Goal: Task Accomplishment & Management: Use online tool/utility

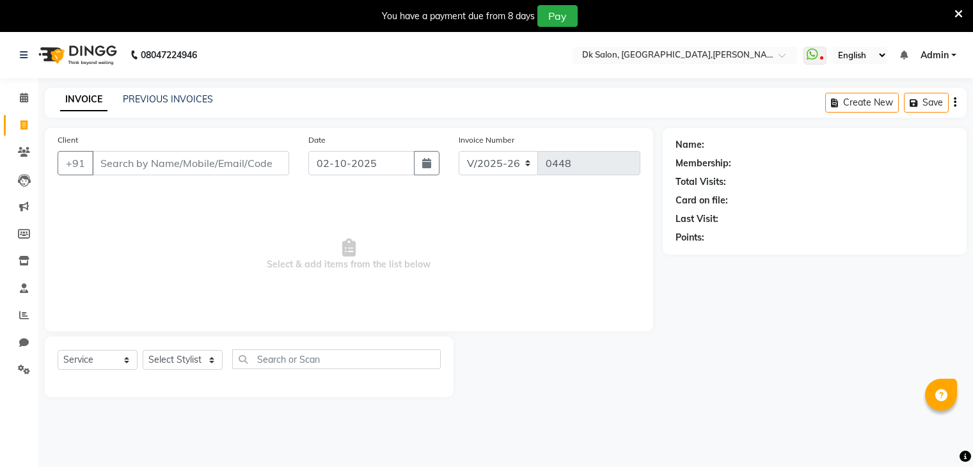
select select "8913"
select select "service"
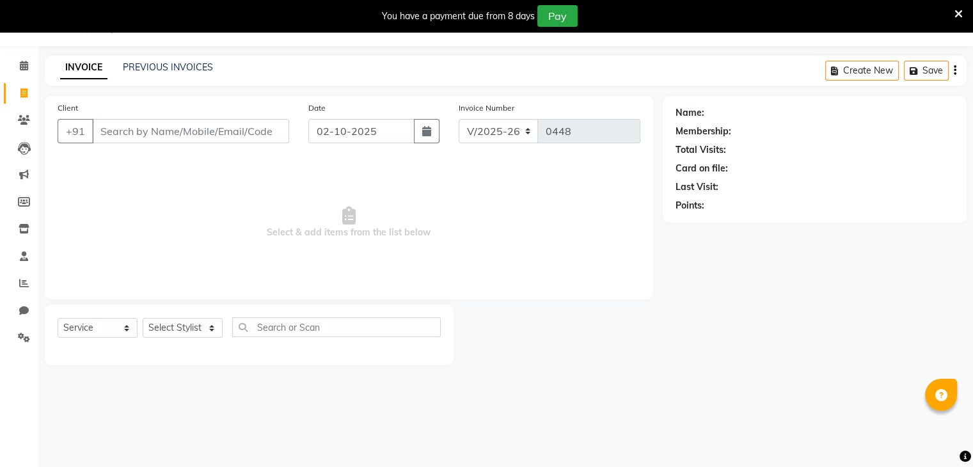
click at [243, 127] on input "Client" at bounding box center [190, 131] width 197 height 24
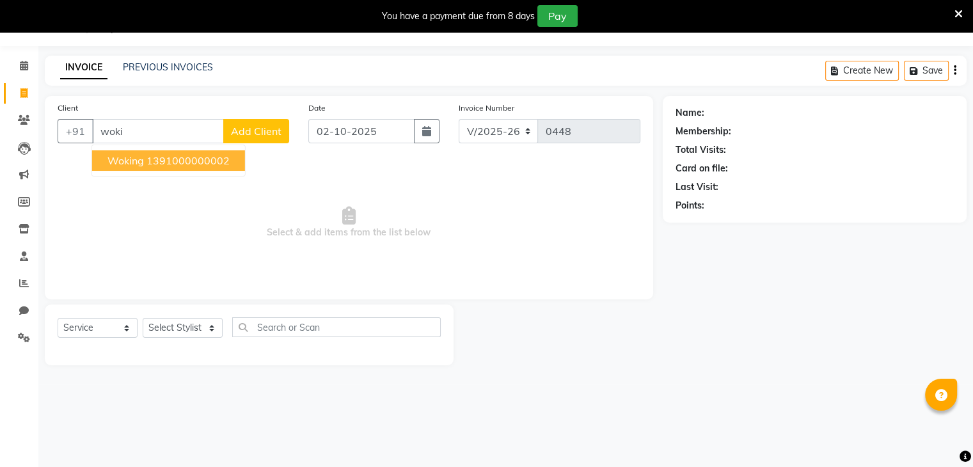
click at [185, 156] on ngb-highlight "1391000000002" at bounding box center [187, 160] width 83 height 13
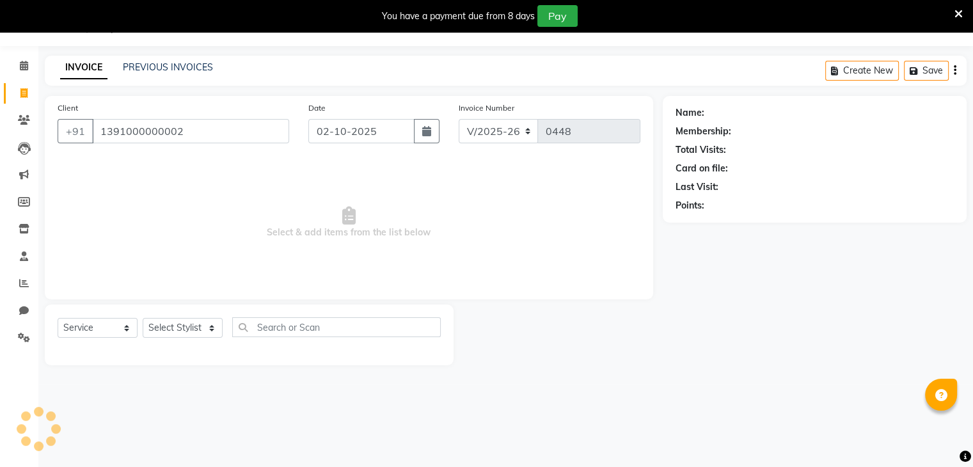
type input "1391000000002"
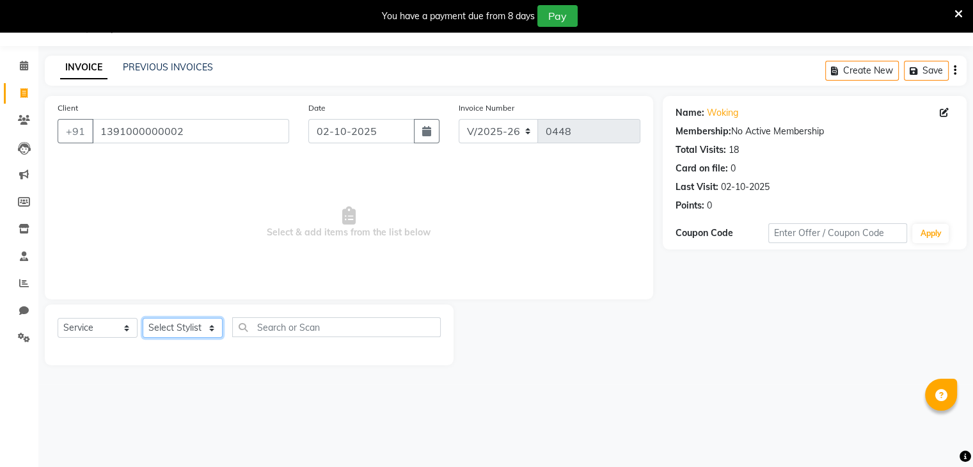
click at [189, 324] on select "Select Stylist [PERSON_NAME] [PERSON_NAME] [MEDICAL_DATA] [PERSON_NAME] [PERSON…" at bounding box center [183, 328] width 80 height 20
select select "90540"
click at [143, 319] on select "Select Stylist [PERSON_NAME] [PERSON_NAME] [MEDICAL_DATA] [PERSON_NAME] [PERSON…" at bounding box center [183, 328] width 80 height 20
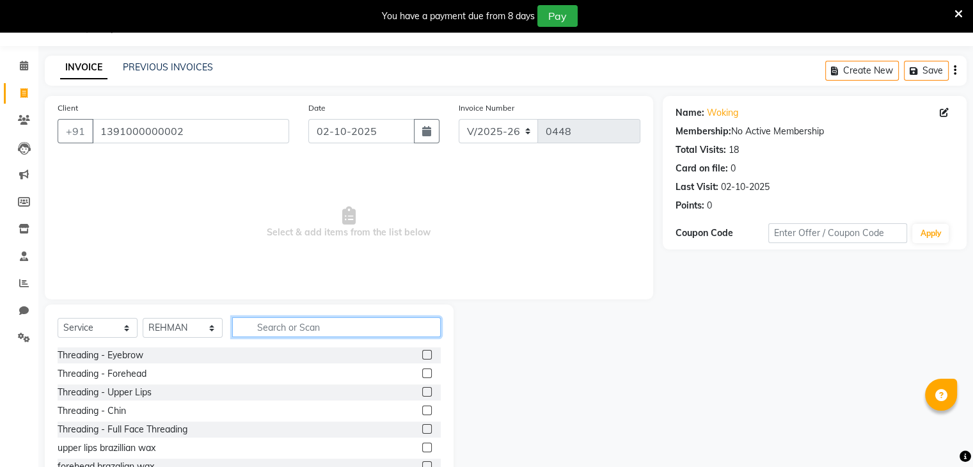
click at [288, 325] on input "text" at bounding box center [336, 327] width 209 height 20
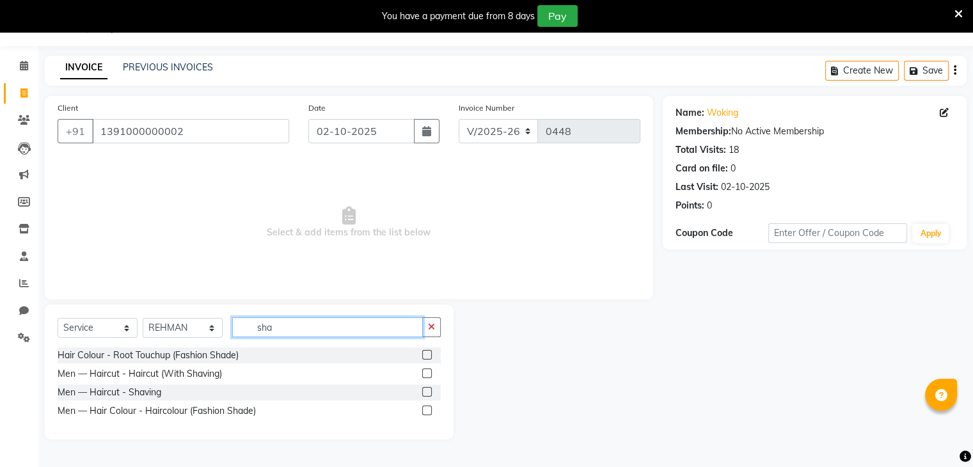
type input "sha"
click at [425, 390] on label at bounding box center [427, 392] width 10 height 10
click at [425, 390] on input "checkbox" at bounding box center [426, 392] width 8 height 8
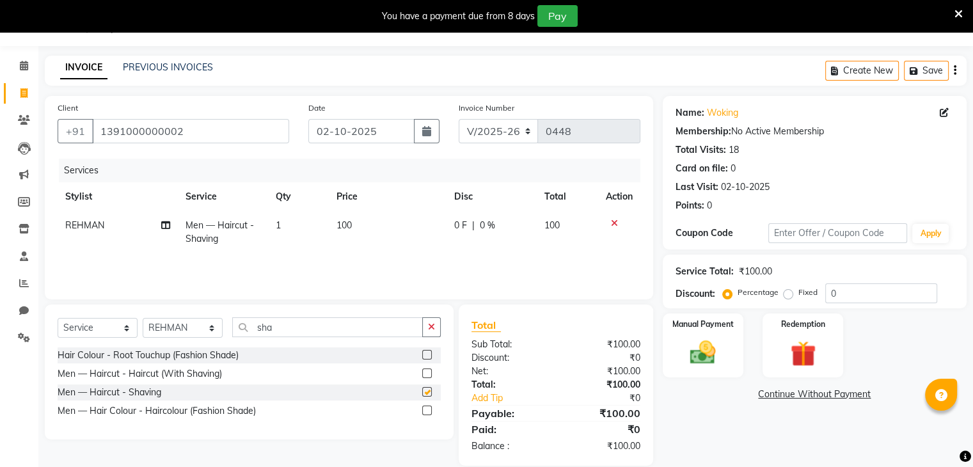
checkbox input "false"
click at [712, 353] on img at bounding box center [702, 353] width 43 height 31
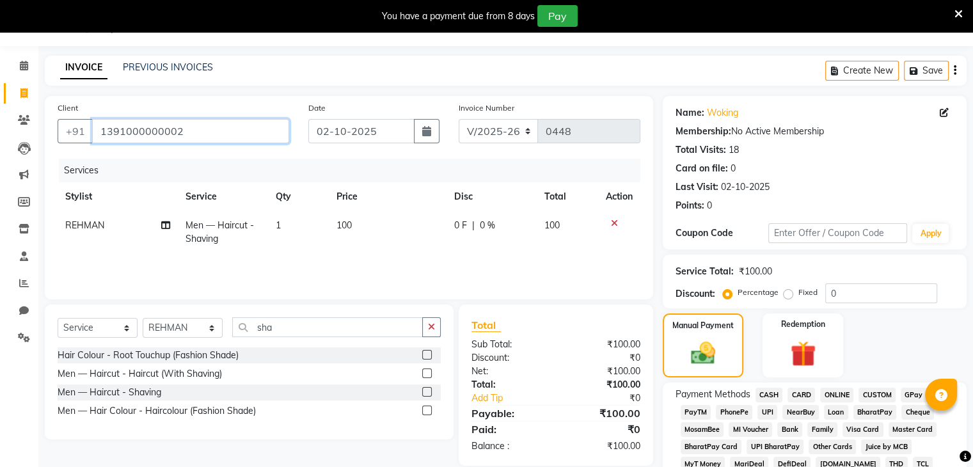
click at [200, 126] on input "1391000000002" at bounding box center [190, 131] width 197 height 24
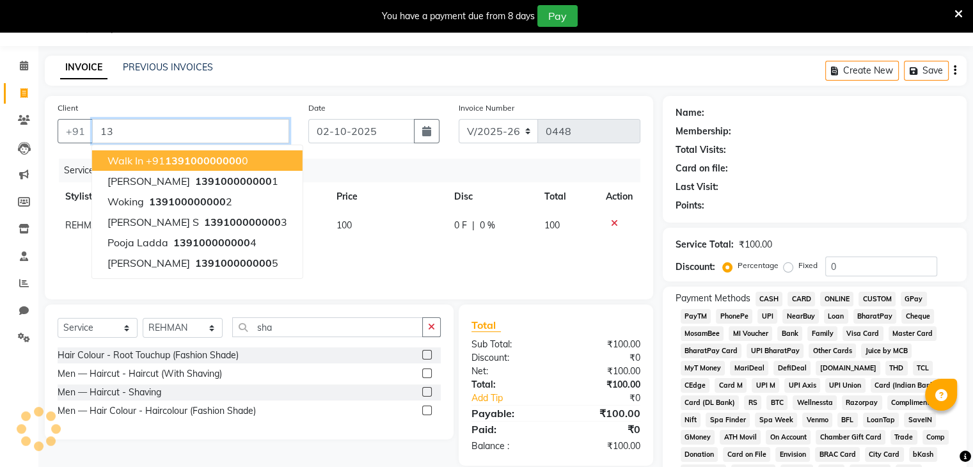
type input "1"
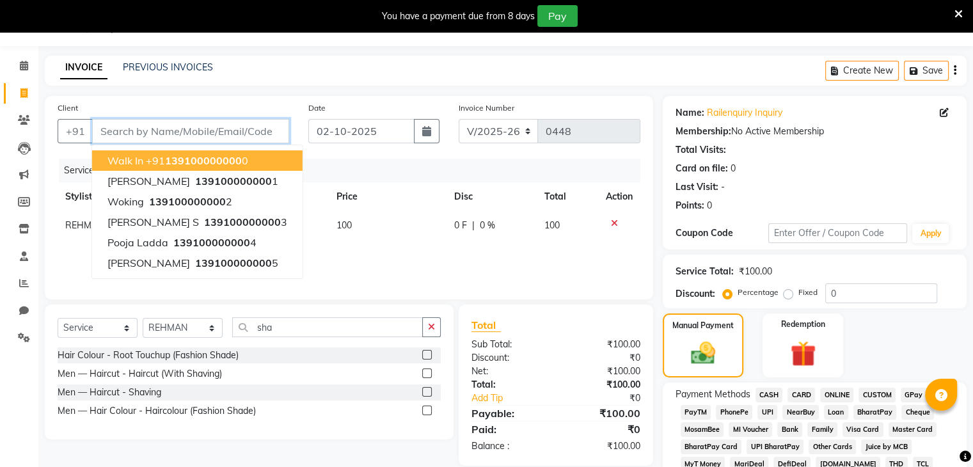
click at [200, 126] on input "Client" at bounding box center [190, 131] width 197 height 24
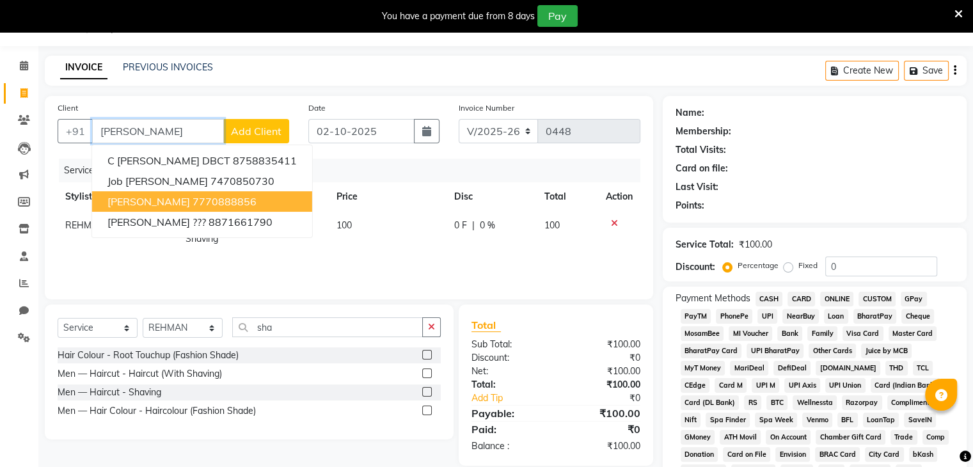
click at [229, 201] on ngb-highlight "7770888856" at bounding box center [225, 201] width 64 height 13
type input "7770888856"
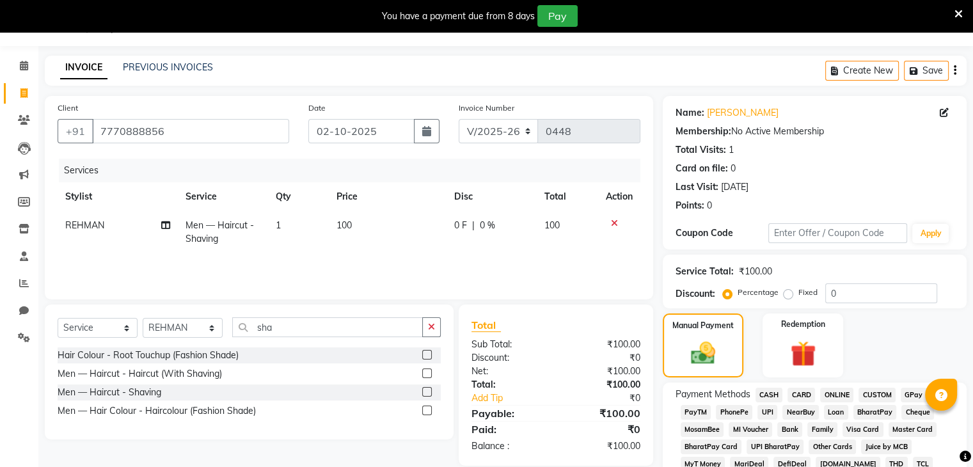
click at [773, 395] on span "CASH" at bounding box center [769, 395] width 28 height 15
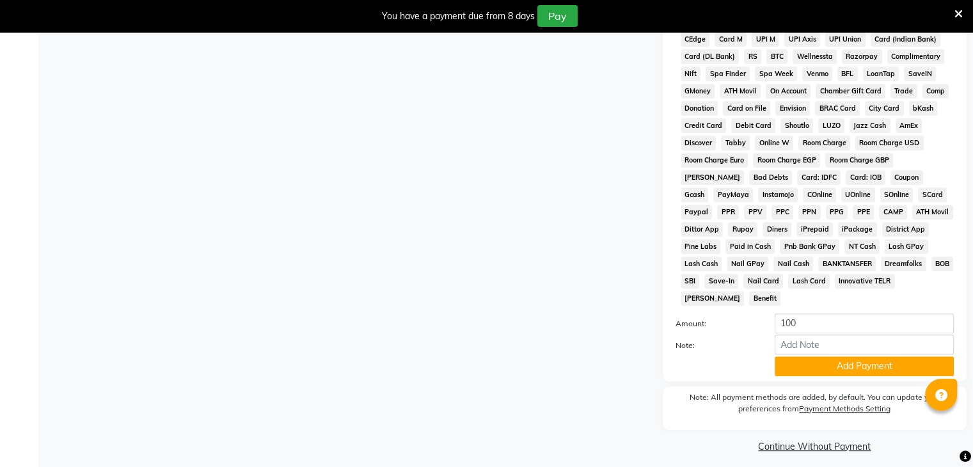
scroll to position [476, 0]
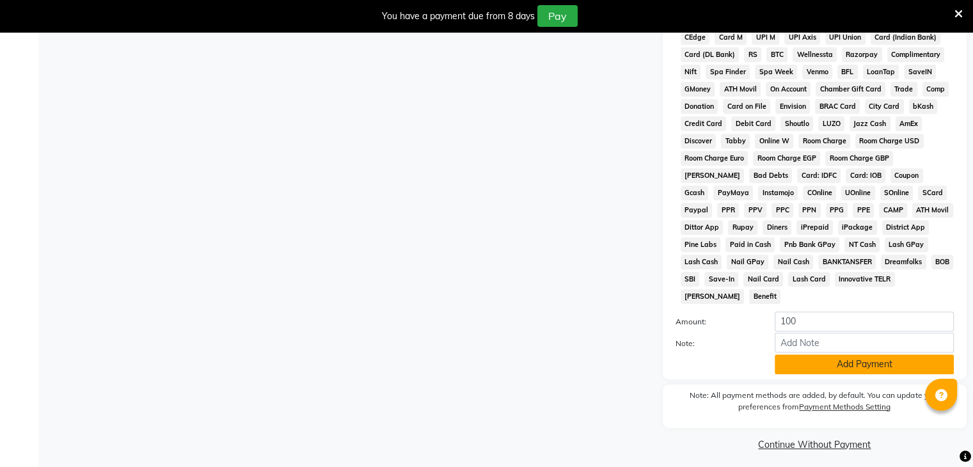
click at [869, 365] on button "Add Payment" at bounding box center [864, 364] width 179 height 20
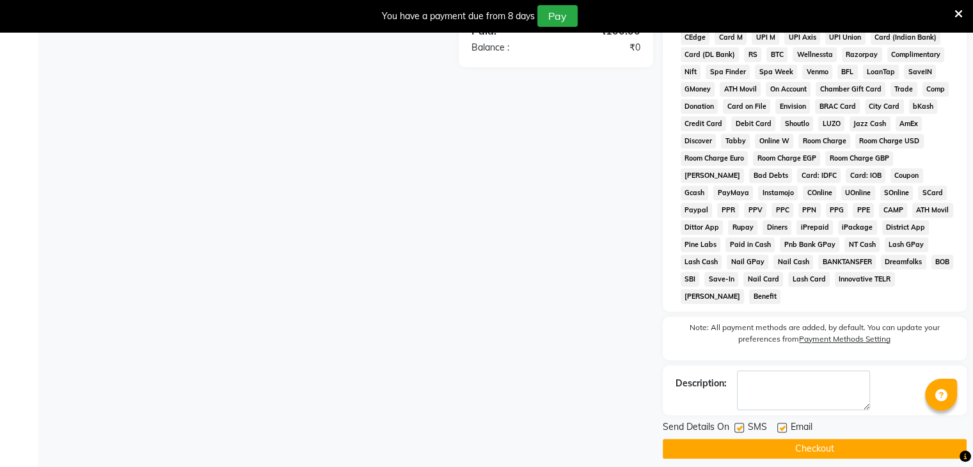
click at [803, 439] on button "Checkout" at bounding box center [815, 449] width 304 height 20
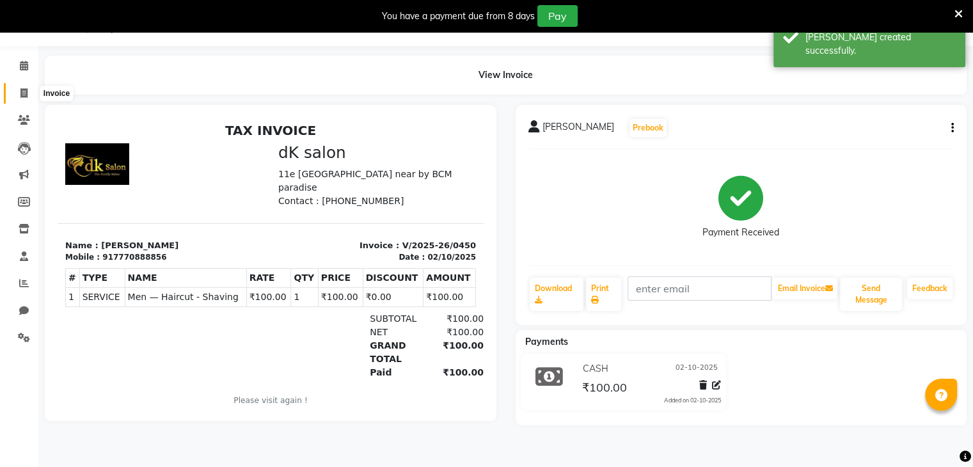
click at [27, 90] on icon at bounding box center [23, 93] width 7 height 10
select select "service"
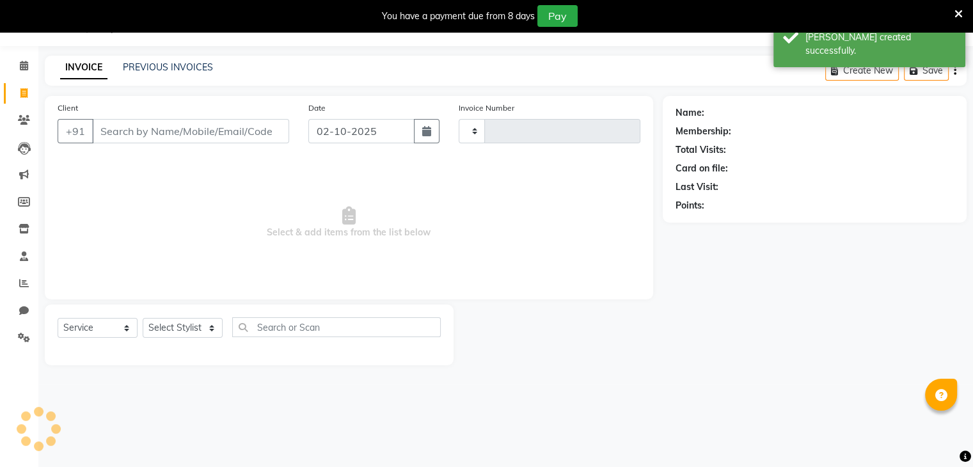
type input "0451"
select select "8913"
click at [22, 62] on icon at bounding box center [24, 66] width 8 height 10
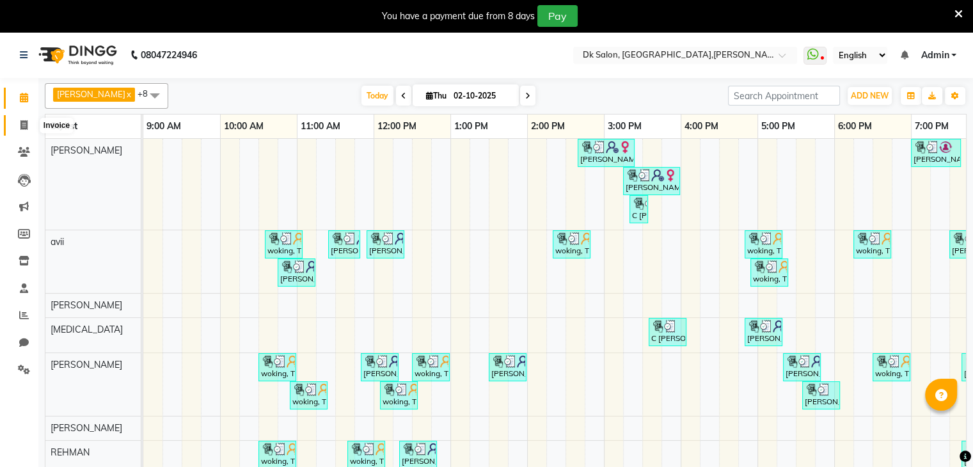
click at [17, 127] on span at bounding box center [24, 125] width 22 height 15
select select "service"
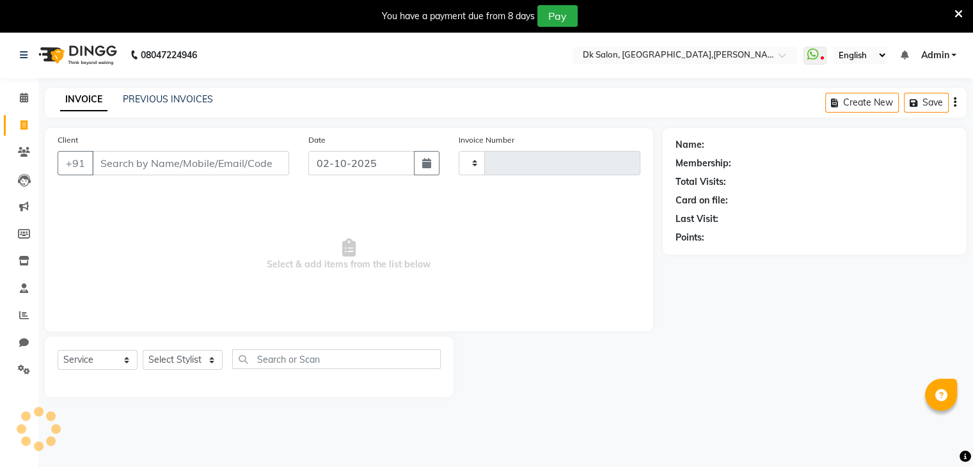
type input "0451"
select select "8913"
click at [21, 94] on icon at bounding box center [24, 98] width 8 height 10
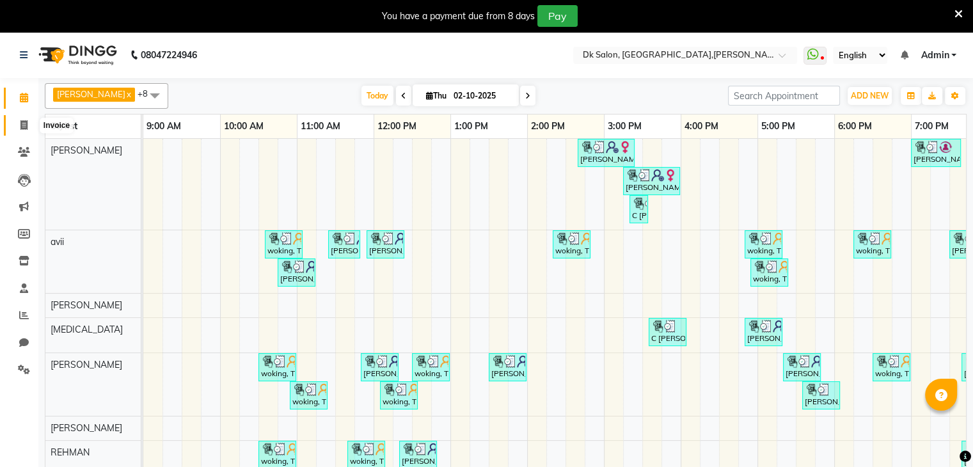
click at [26, 123] on icon at bounding box center [23, 125] width 7 height 10
select select "8913"
select select "service"
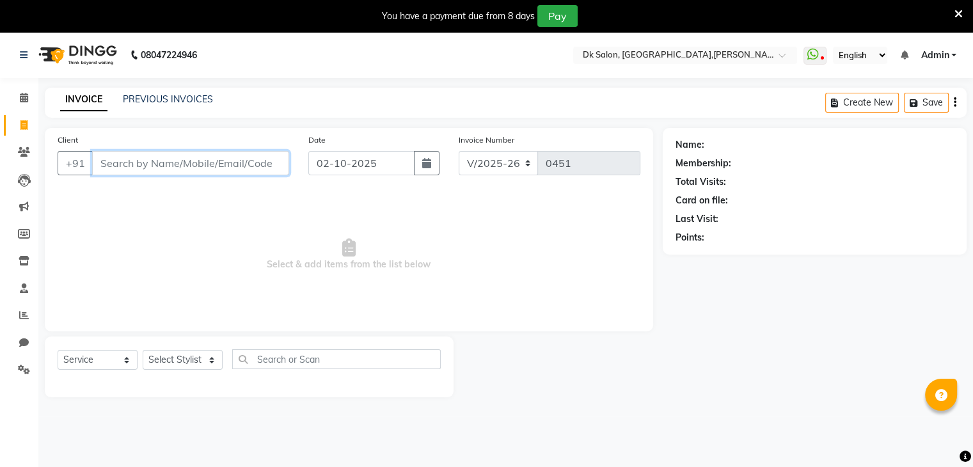
click at [207, 161] on input "Client" at bounding box center [190, 163] width 197 height 24
click at [165, 164] on input "Client" at bounding box center [190, 163] width 197 height 24
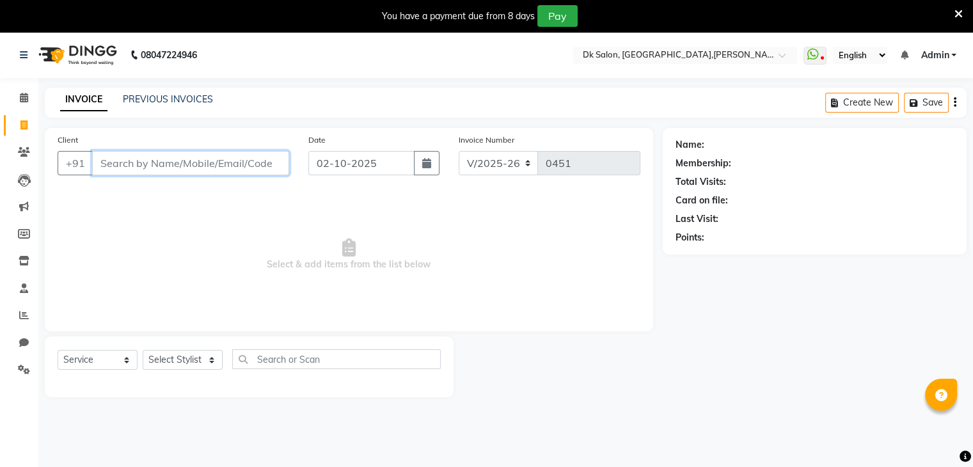
click at [165, 164] on input "Client" at bounding box center [190, 163] width 197 height 24
click at [131, 172] on input "Client" at bounding box center [190, 163] width 197 height 24
click at [120, 157] on input "Client" at bounding box center [190, 163] width 197 height 24
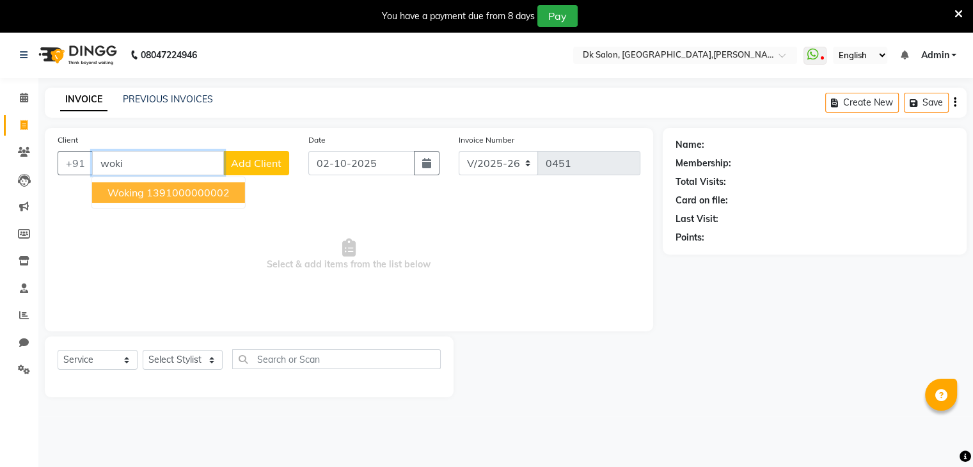
scroll to position [32, 0]
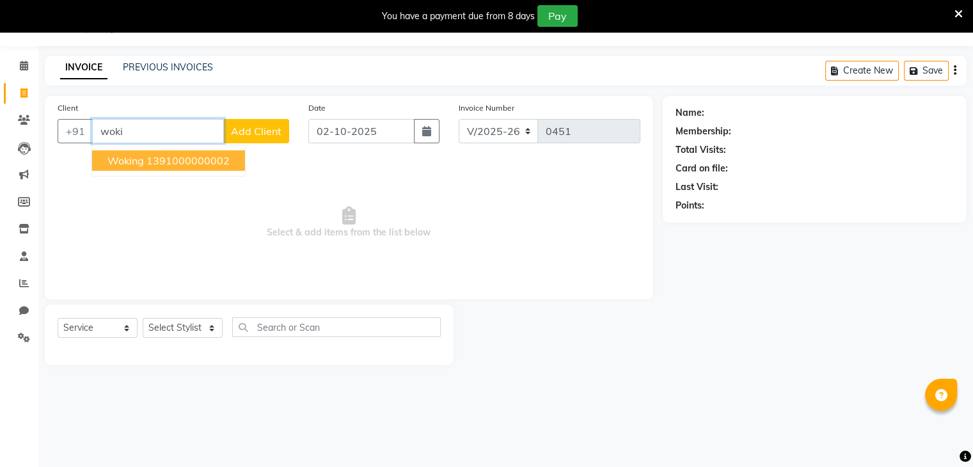
type input "woki"
click at [212, 327] on select "Select Stylist [PERSON_NAME] [PERSON_NAME] [MEDICAL_DATA] [PERSON_NAME] [PERSON…" at bounding box center [183, 328] width 80 height 20
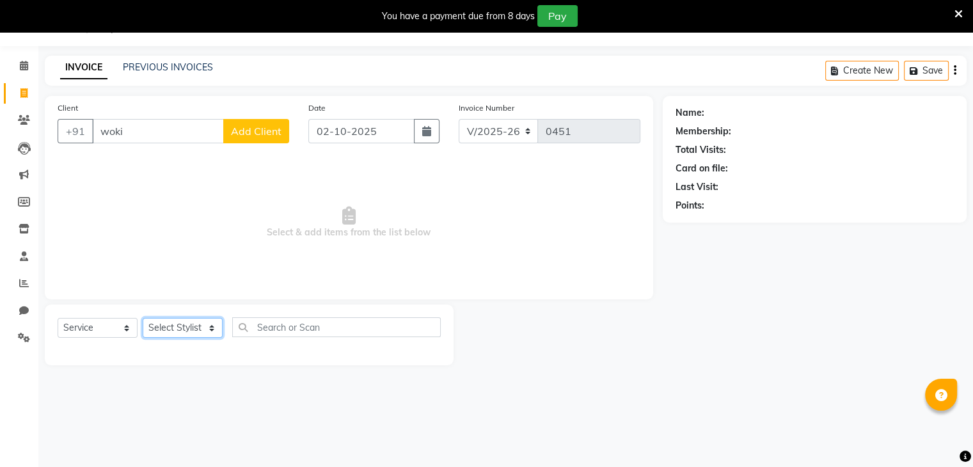
select select "90617"
click at [143, 319] on select "Select Stylist [PERSON_NAME] [PERSON_NAME] [MEDICAL_DATA] [PERSON_NAME] [PERSON…" at bounding box center [183, 328] width 80 height 20
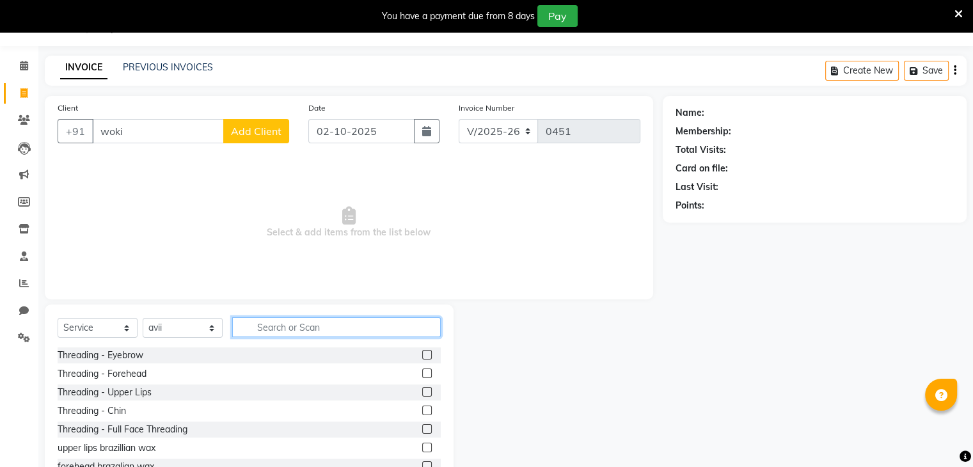
click at [274, 329] on input "text" at bounding box center [336, 327] width 209 height 20
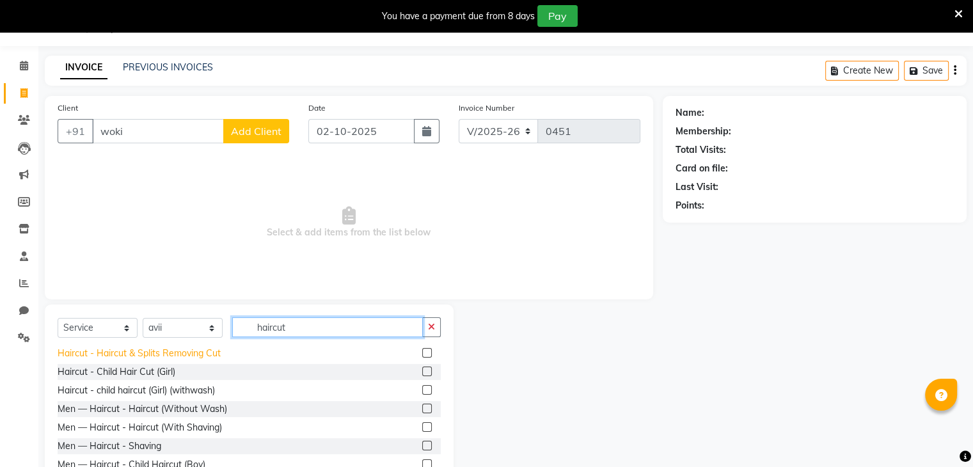
scroll to position [78, 0]
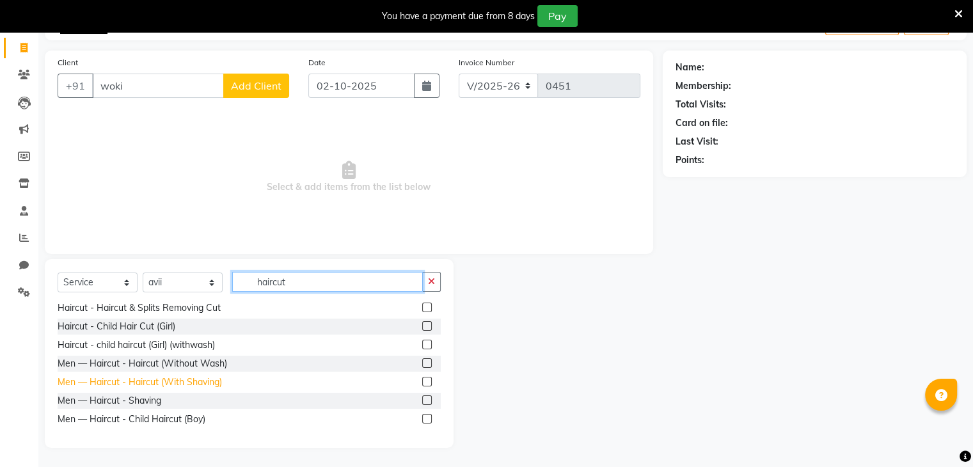
type input "haircut"
click at [200, 385] on div "Men — Haircut - Haircut (With Shaving)" at bounding box center [140, 381] width 164 height 13
checkbox input "false"
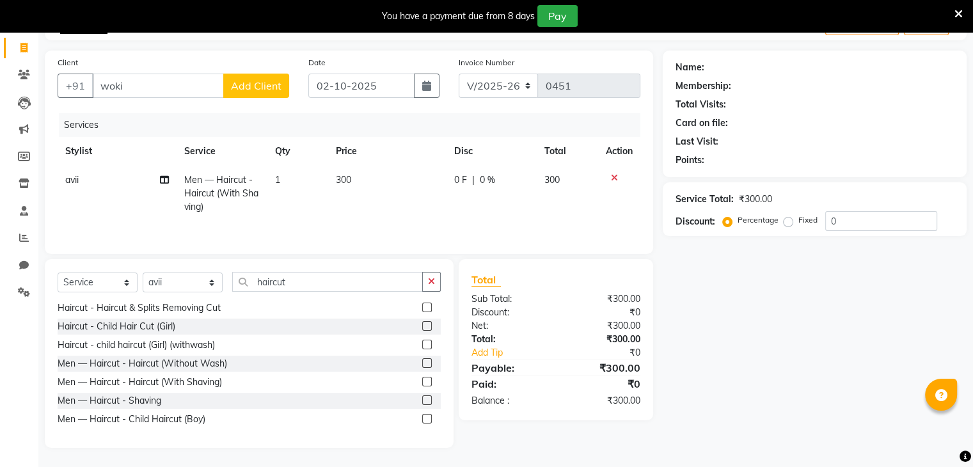
scroll to position [0, 0]
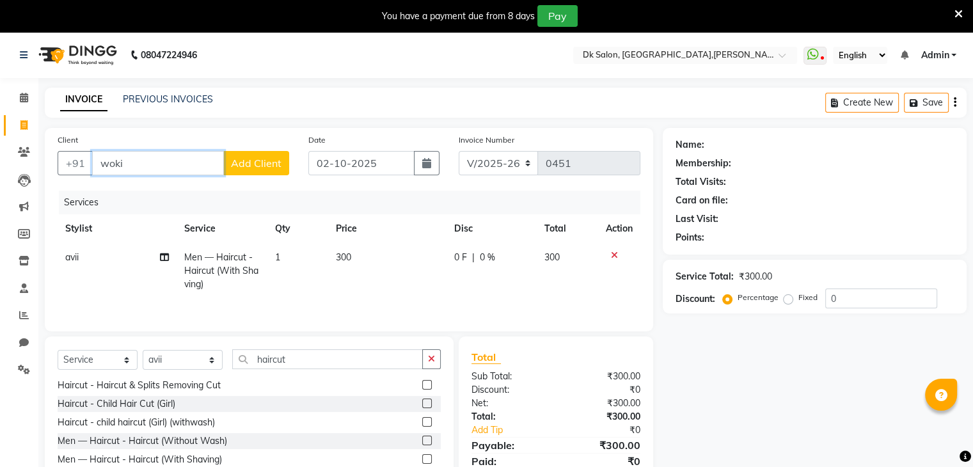
click at [166, 154] on input "woki" at bounding box center [158, 163] width 132 height 24
type input "w"
click at [162, 190] on ngb-highlight "1391000000002" at bounding box center [187, 192] width 83 height 13
type input "1391000000002"
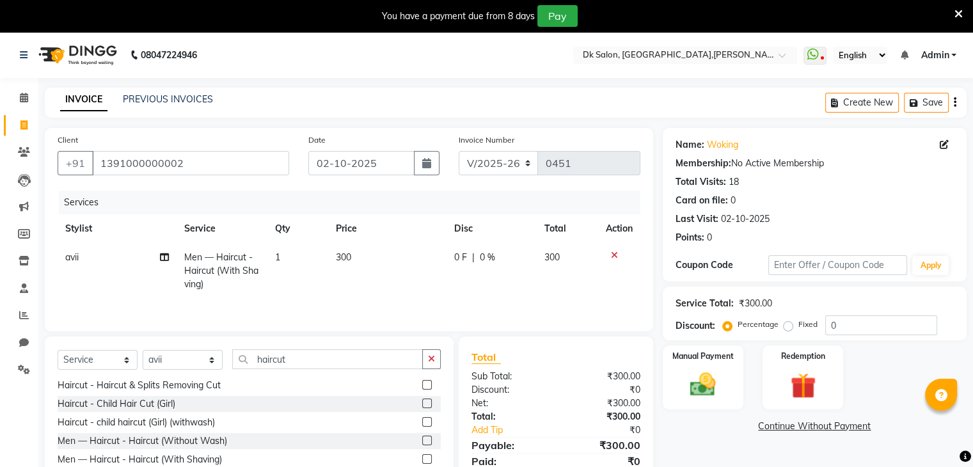
scroll to position [78, 0]
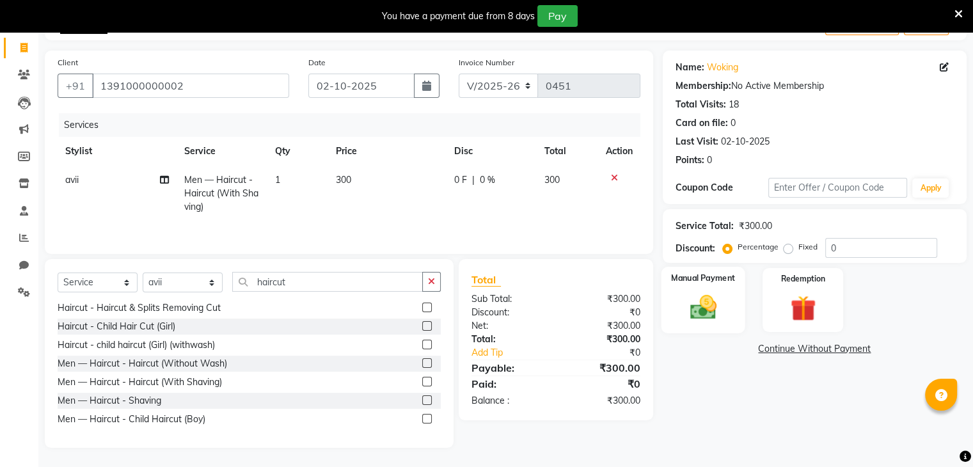
click at [686, 307] on img at bounding box center [702, 307] width 43 height 31
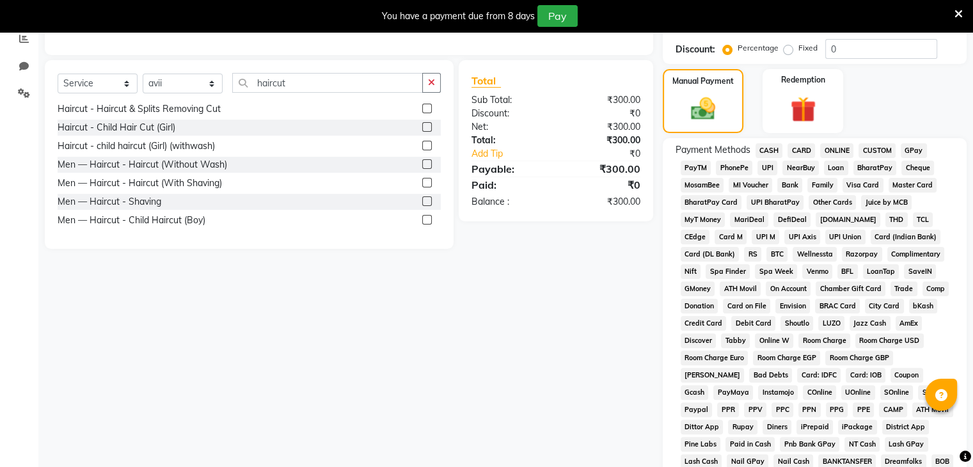
scroll to position [276, 0]
click at [832, 153] on span "ONLINE" at bounding box center [836, 151] width 33 height 15
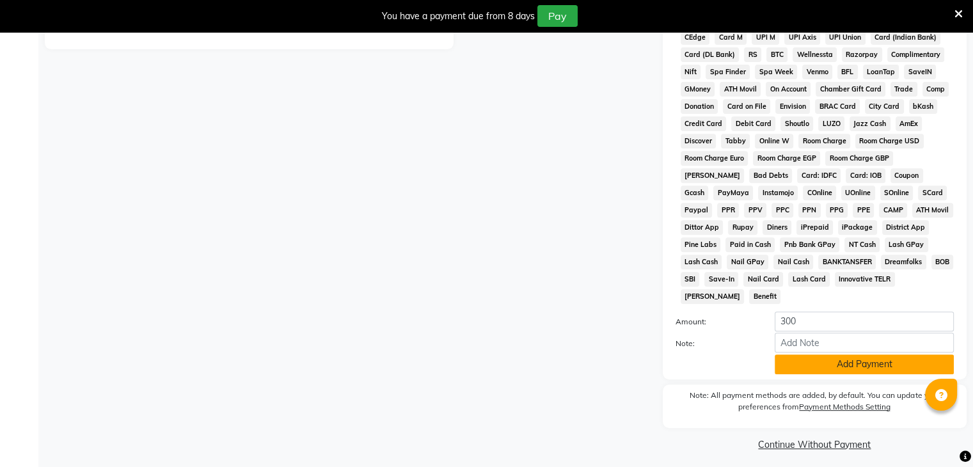
click at [831, 361] on button "Add Payment" at bounding box center [864, 364] width 179 height 20
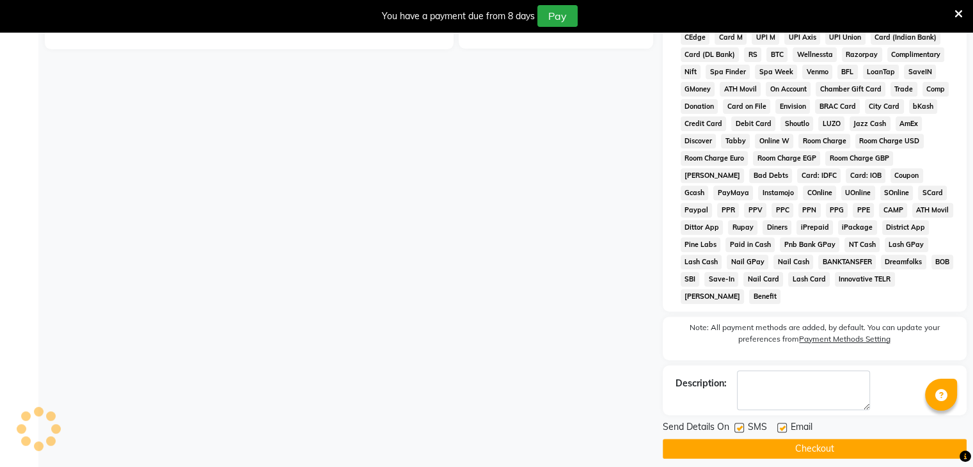
click at [832, 439] on button "Checkout" at bounding box center [815, 449] width 304 height 20
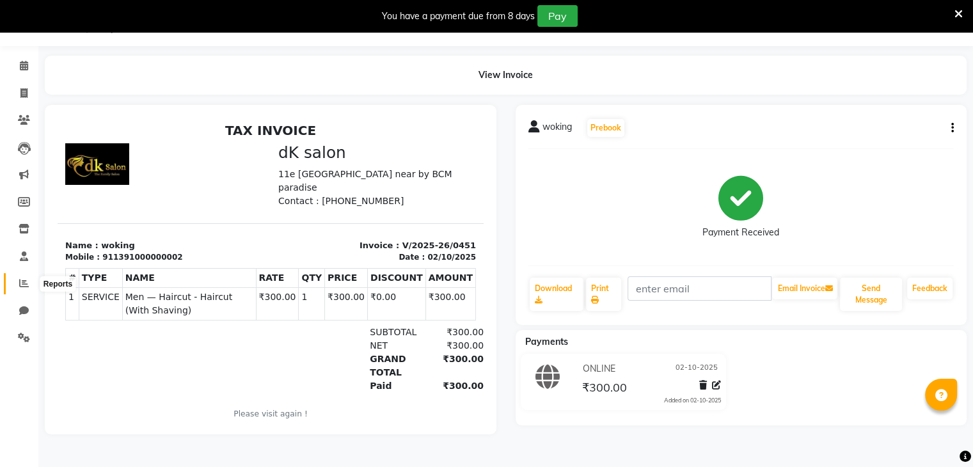
click at [25, 278] on icon at bounding box center [24, 283] width 10 height 10
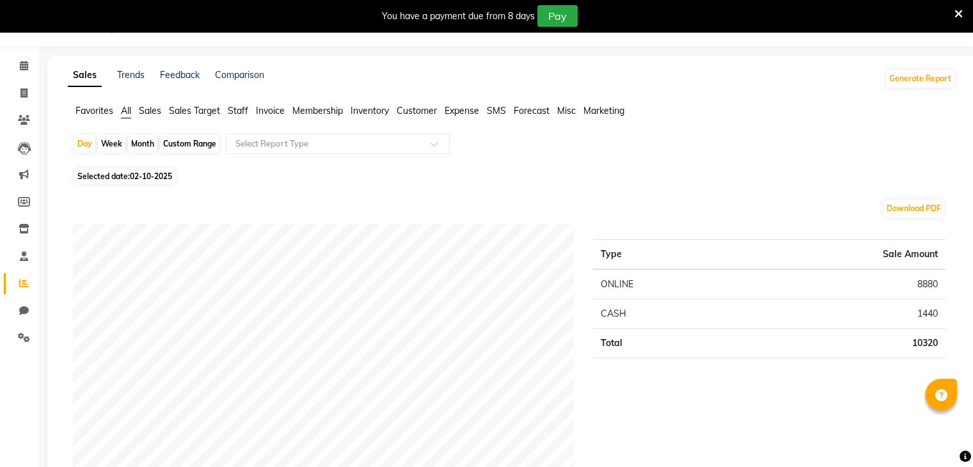
click at [25, 278] on icon at bounding box center [24, 283] width 10 height 10
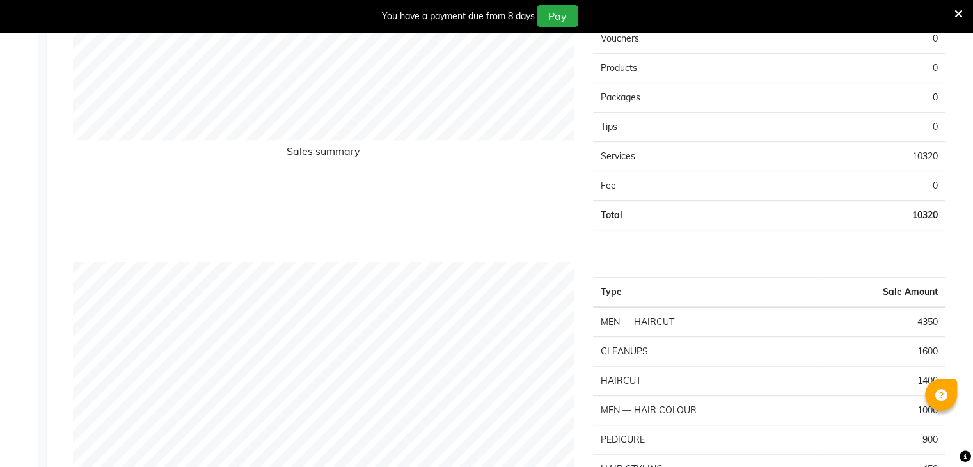
scroll to position [1012, 0]
